Goal: Find specific page/section: Find specific page/section

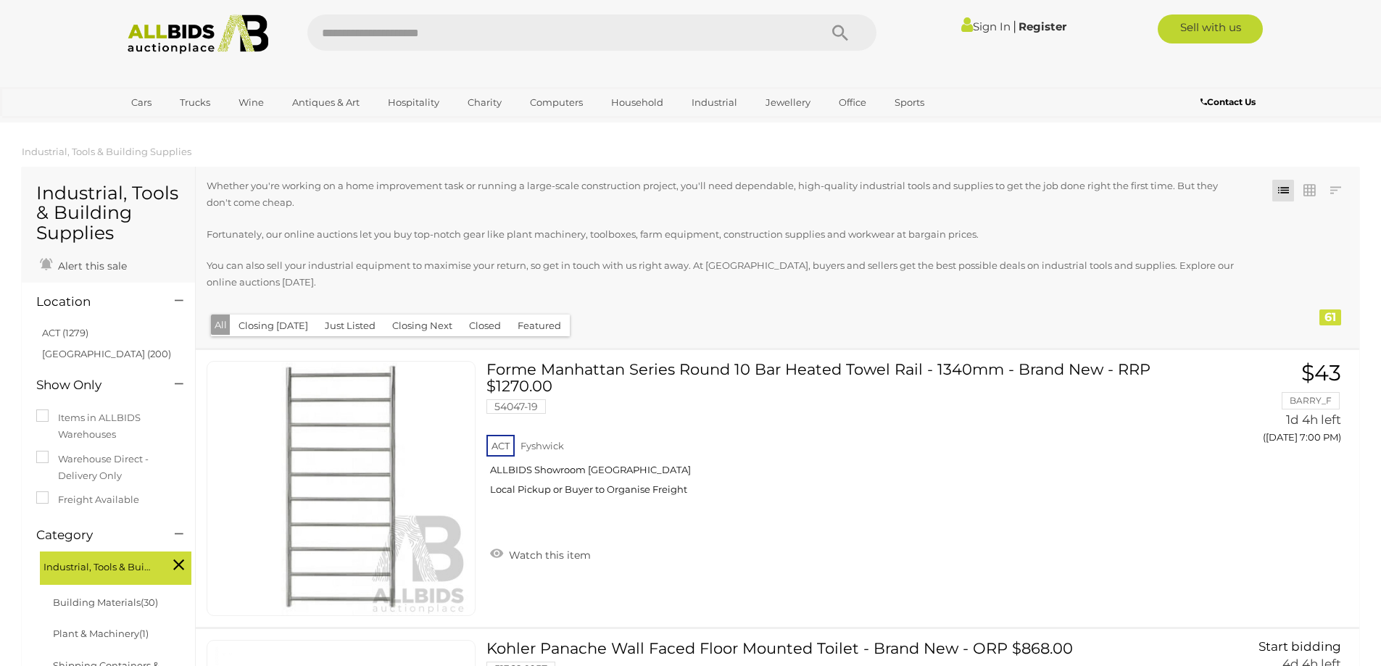
click at [980, 30] on link "Sign In" at bounding box center [985, 27] width 49 height 14
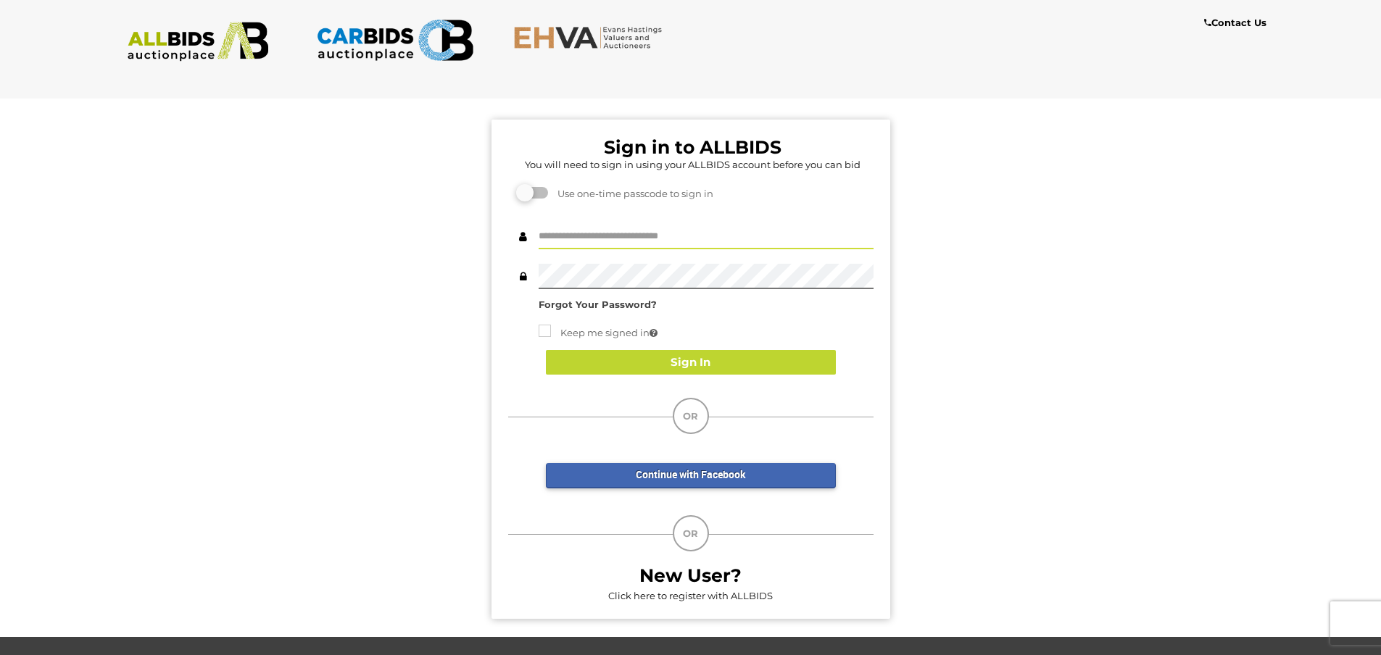
click at [572, 238] on input "text" at bounding box center [705, 236] width 335 height 25
type input "*"
type input "**********"
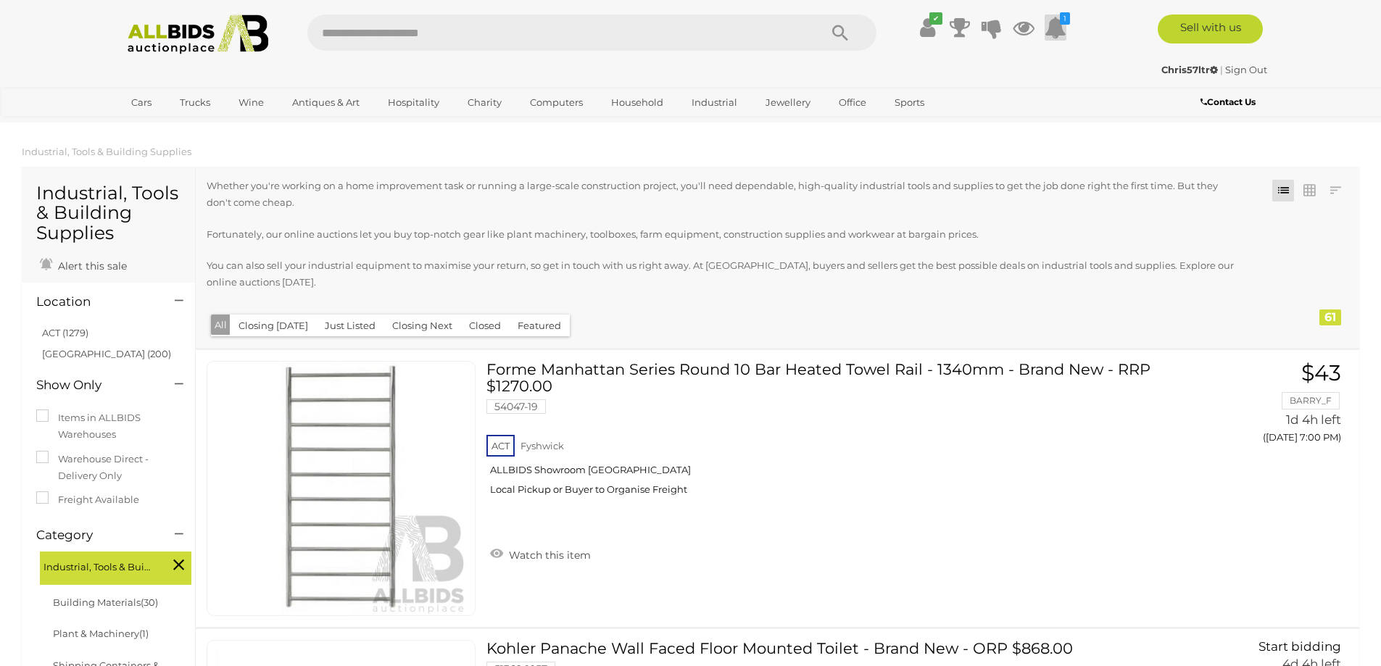
click at [1051, 29] on icon at bounding box center [1055, 27] width 22 height 26
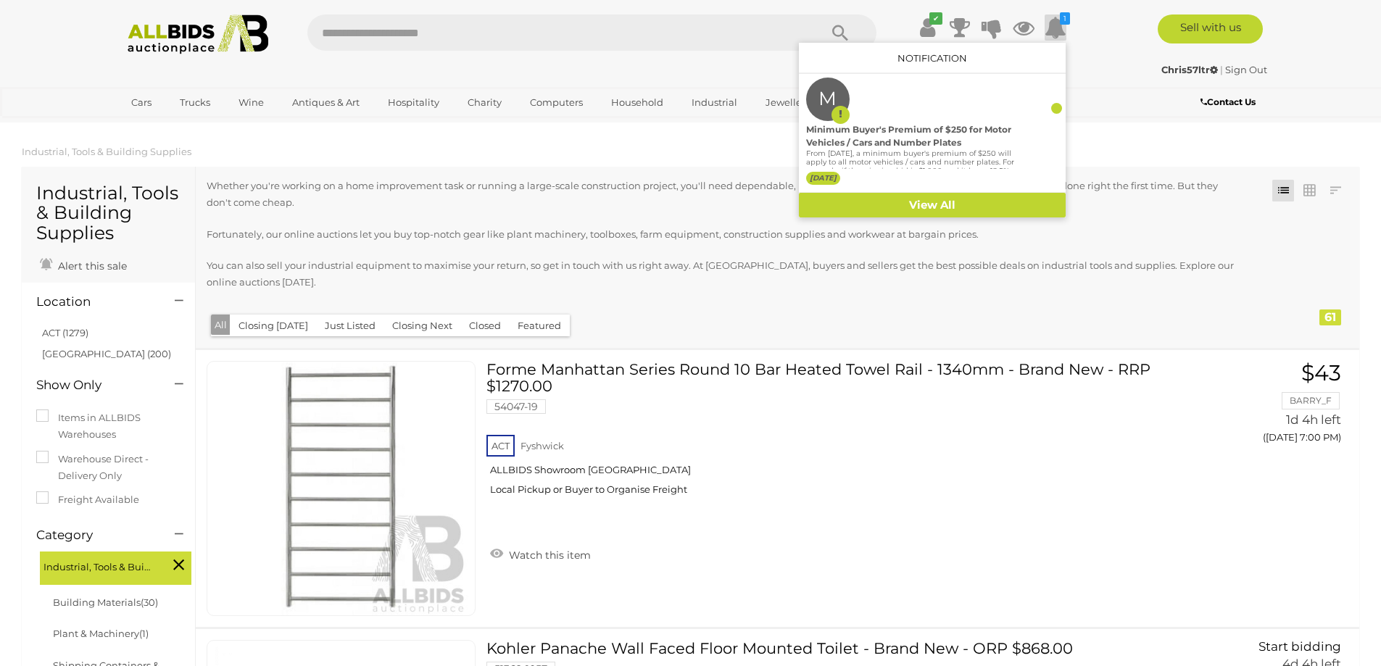
click at [1051, 29] on icon at bounding box center [1055, 27] width 22 height 26
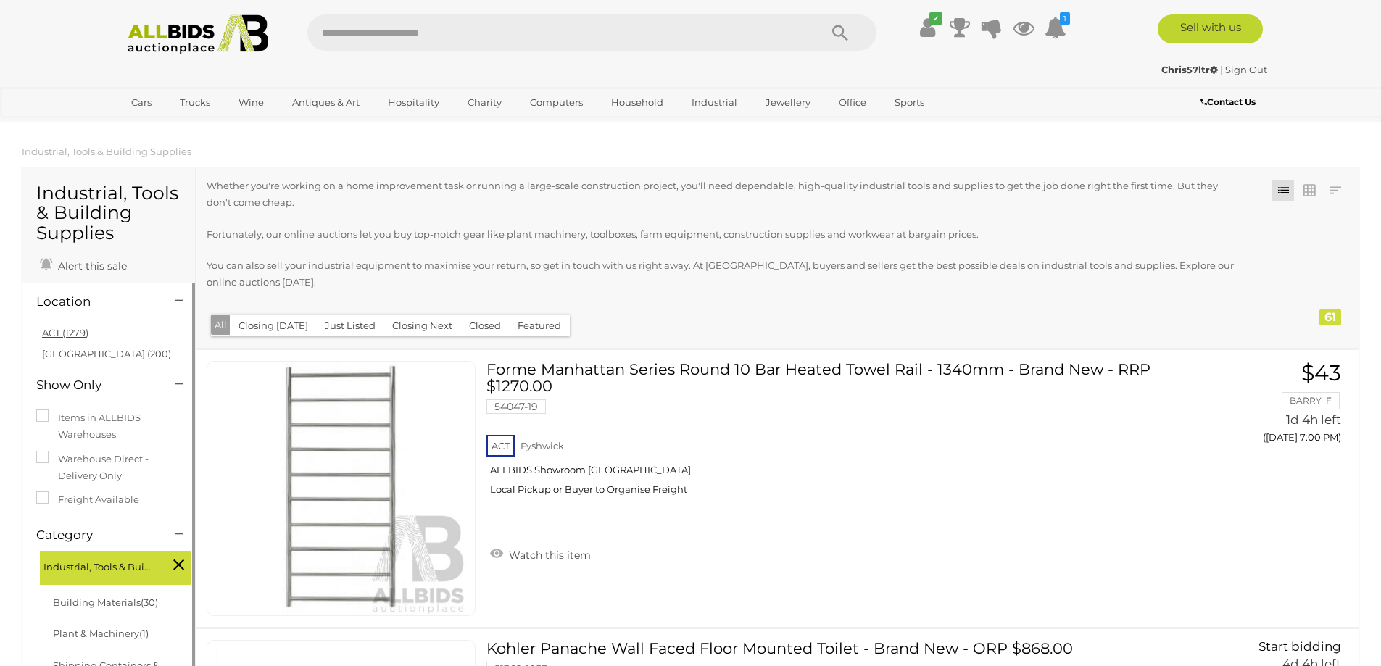
click at [63, 334] on link "ACT (1279)" at bounding box center [65, 333] width 46 height 12
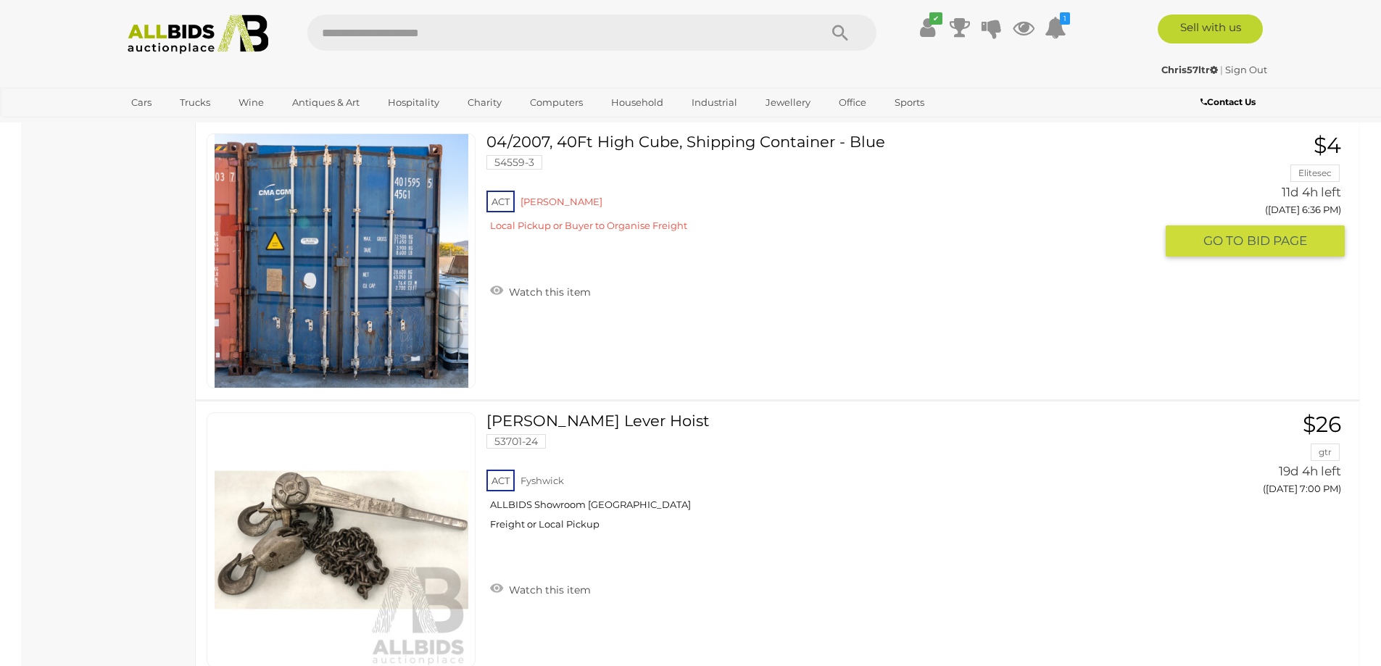
scroll to position [7102, 0]
